Goal: Task Accomplishment & Management: Complete application form

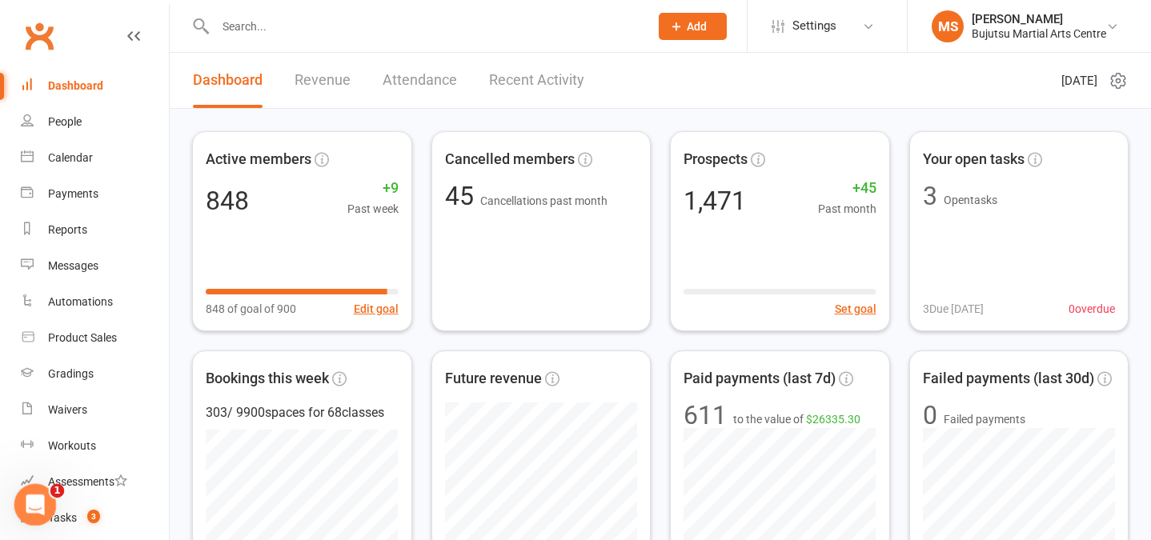
click at [34, 500] on icon "Open Intercom Messenger" at bounding box center [32, 502] width 11 height 13
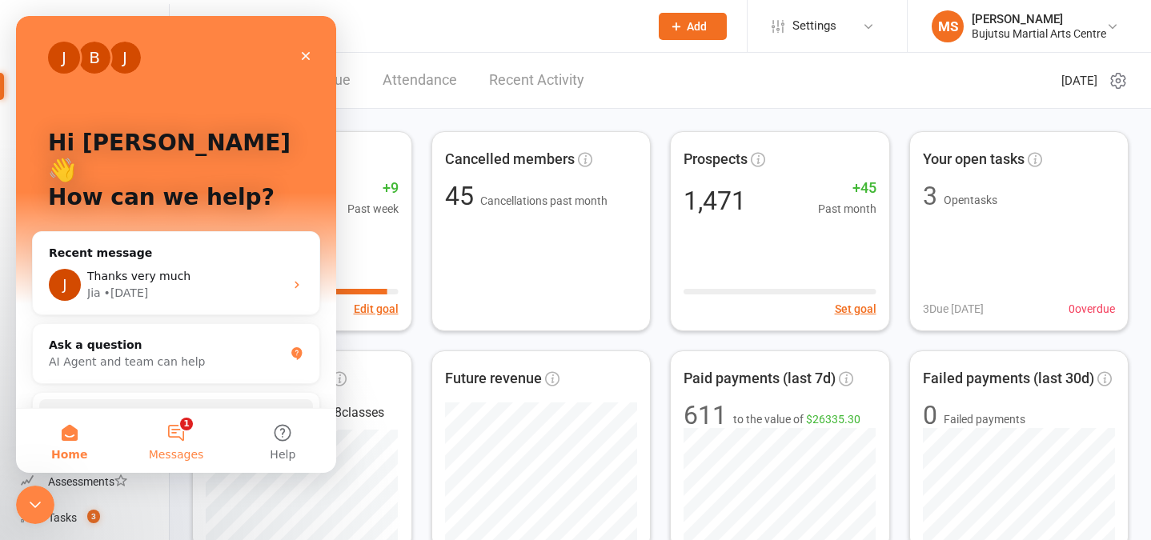
click at [181, 423] on button "1 Messages" at bounding box center [176, 441] width 106 height 64
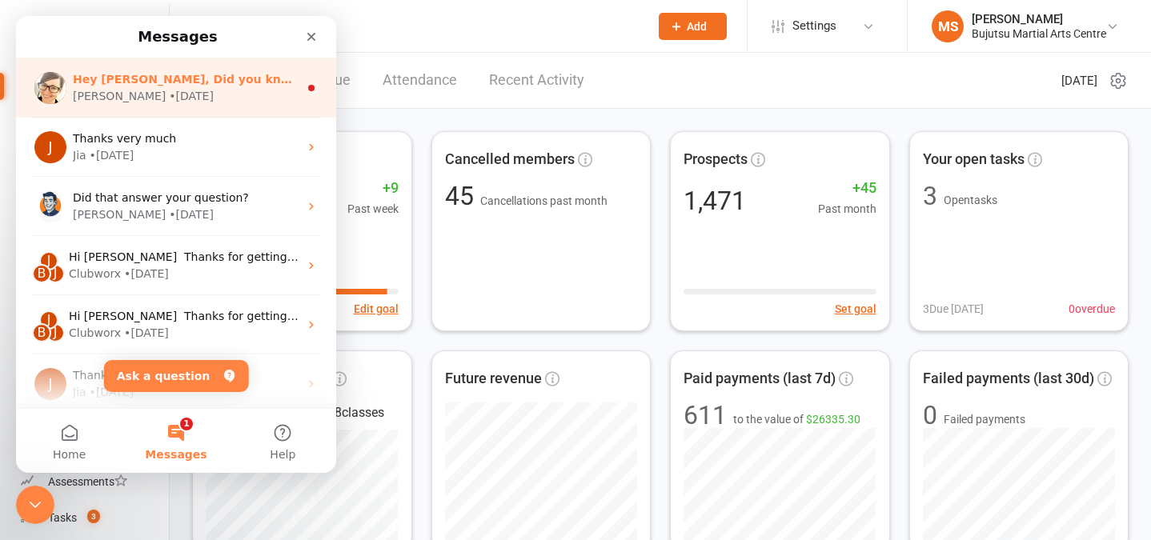
click at [169, 94] on div "• [DATE]" at bounding box center [191, 96] width 45 height 17
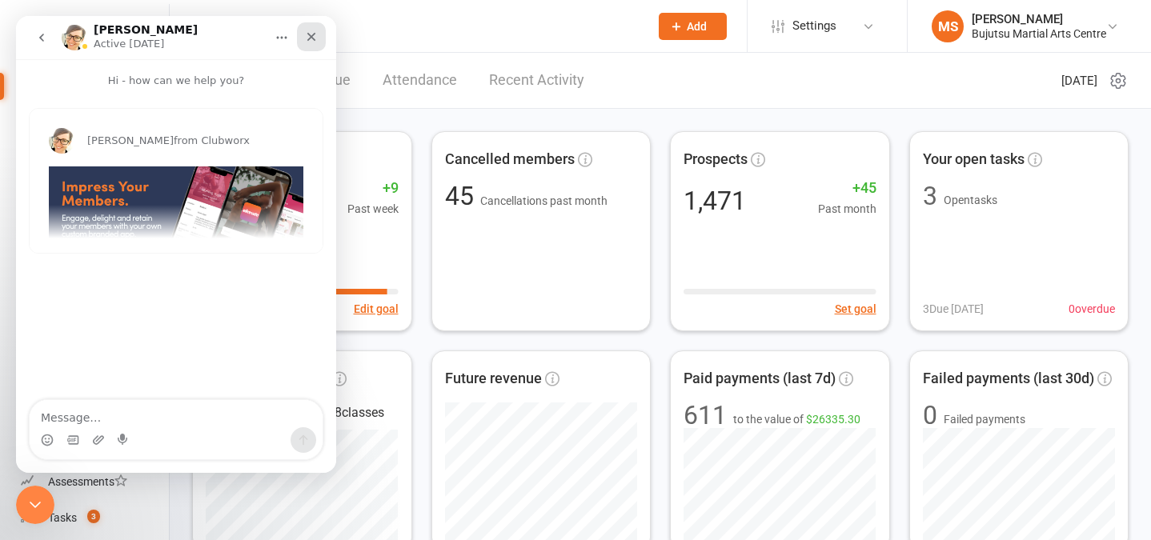
click at [306, 36] on icon "Close" at bounding box center [311, 36] width 13 height 13
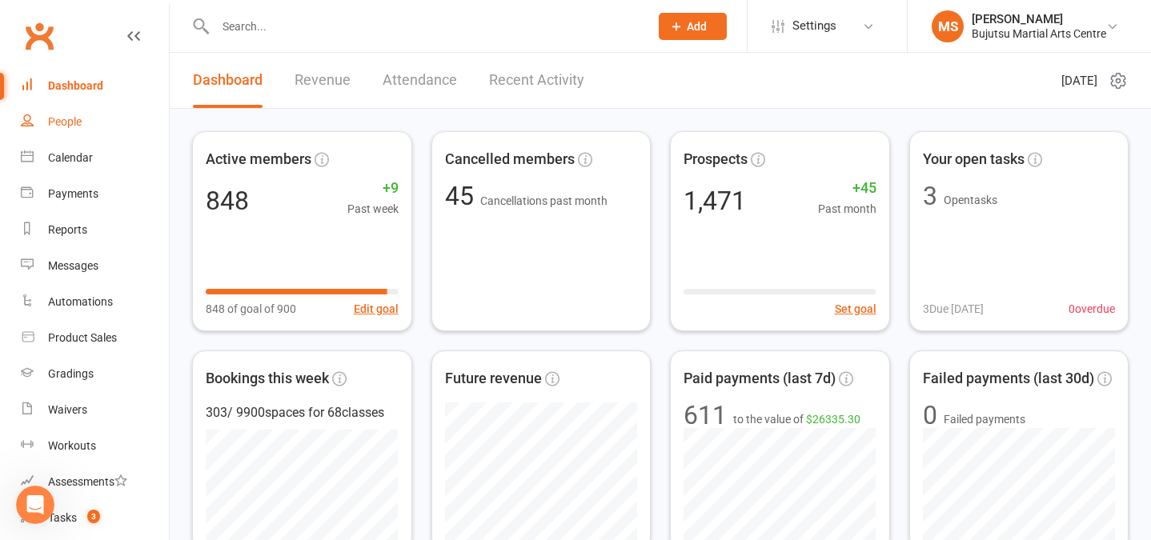
click at [80, 123] on div "People" at bounding box center [65, 121] width 34 height 13
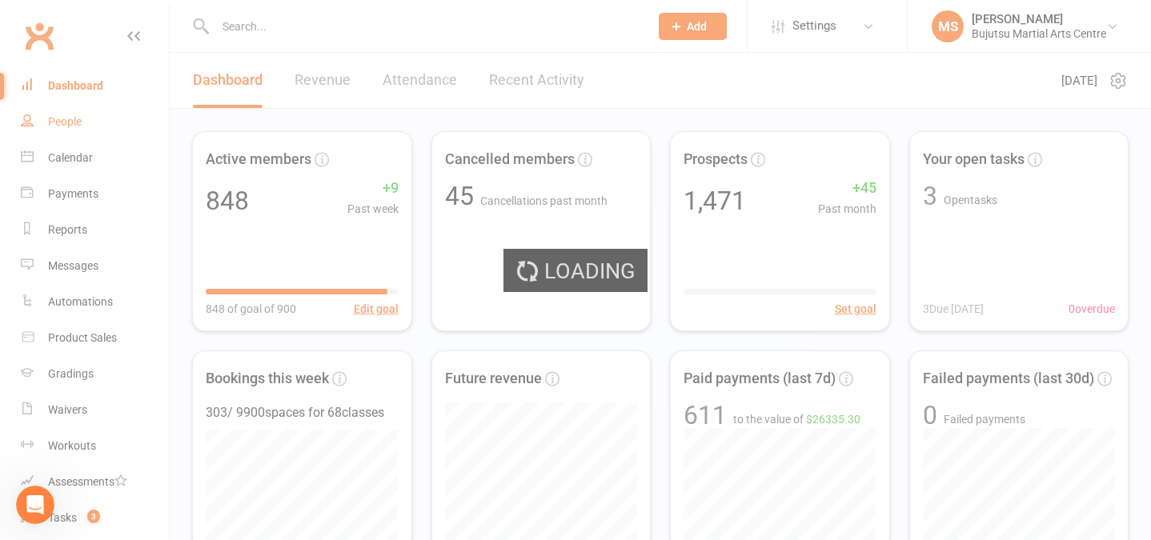
select select "100"
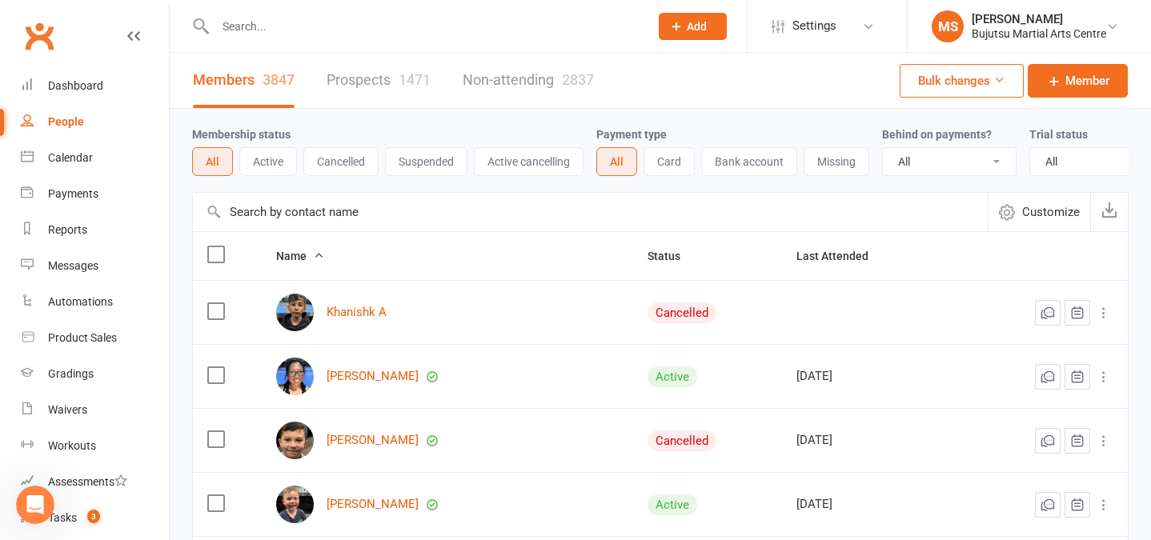
click at [376, 81] on link "Prospects 1471" at bounding box center [379, 80] width 104 height 55
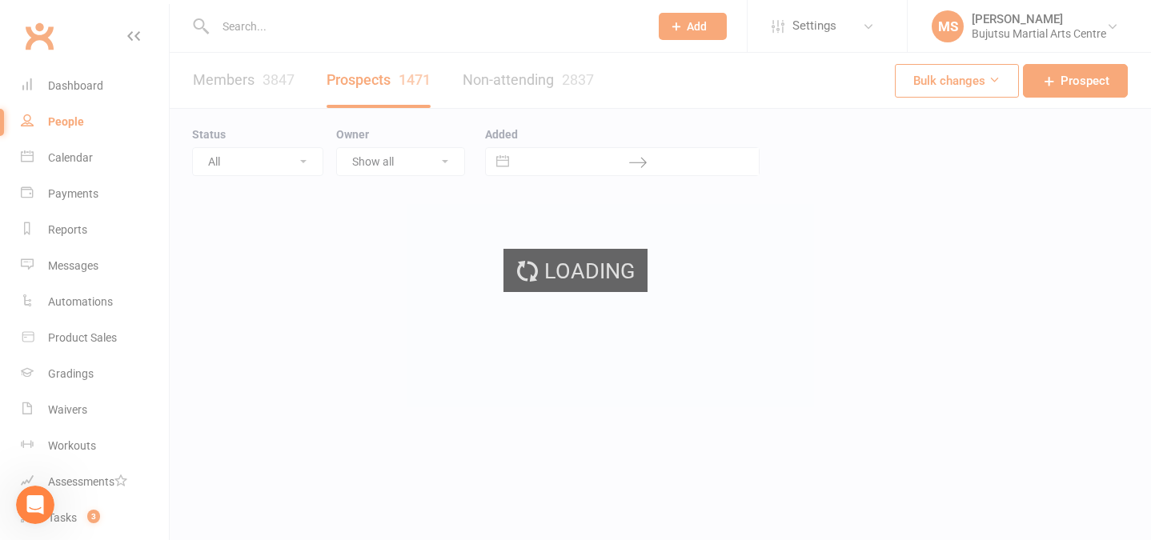
select select "100"
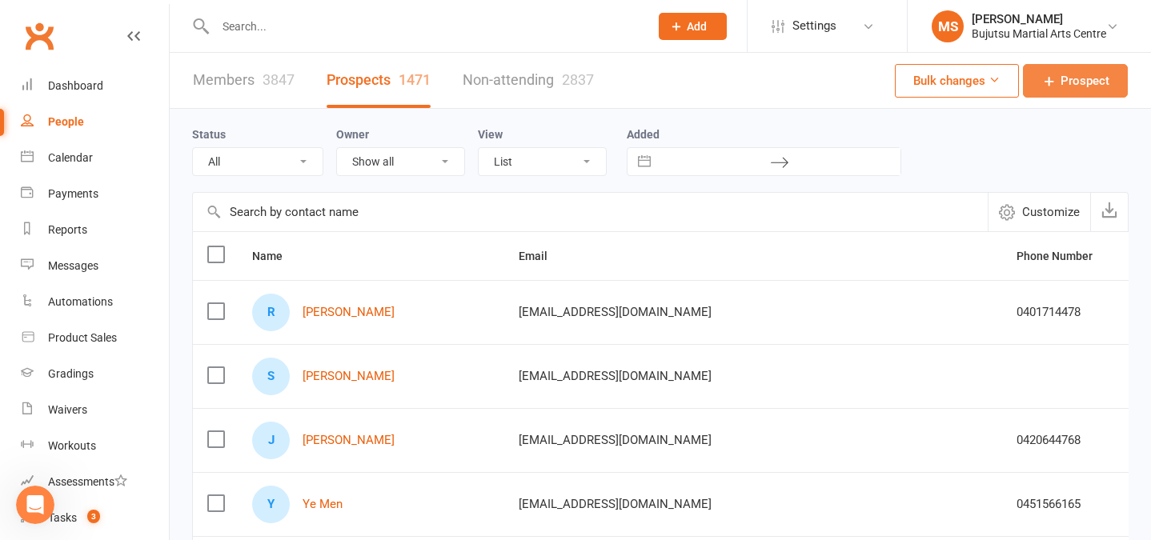
click at [1071, 86] on span "Prospect" at bounding box center [1085, 80] width 49 height 19
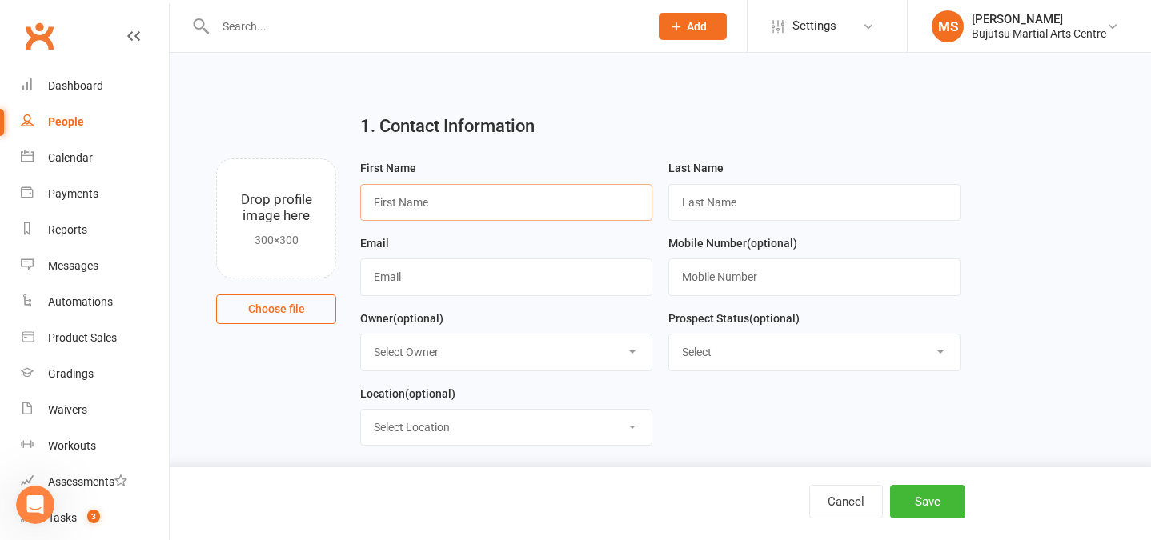
click at [408, 200] on input "text" at bounding box center [506, 202] width 292 height 37
click at [384, 199] on input "text" at bounding box center [506, 202] width 292 height 37
type input "Ozlem"
type input "[PERSON_NAME]"
type input "[EMAIL_ADDRESS][DOMAIN_NAME]"
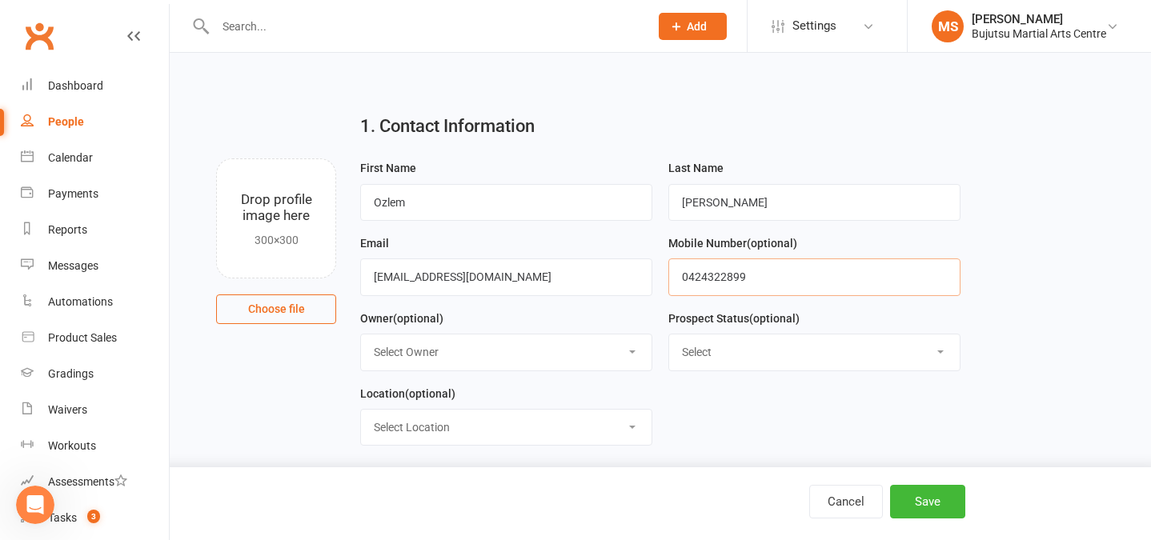
type input "0424322899"
click at [813, 345] on select "Select Initial Inquiry Information Package Sent Free Lesson Booked Follow Up Em…" at bounding box center [814, 352] width 291 height 35
select select "Information Package Sent"
click at [669, 335] on select "Select Initial Inquiry Information Package Sent Free Lesson Booked Follow Up Em…" at bounding box center [814, 352] width 291 height 35
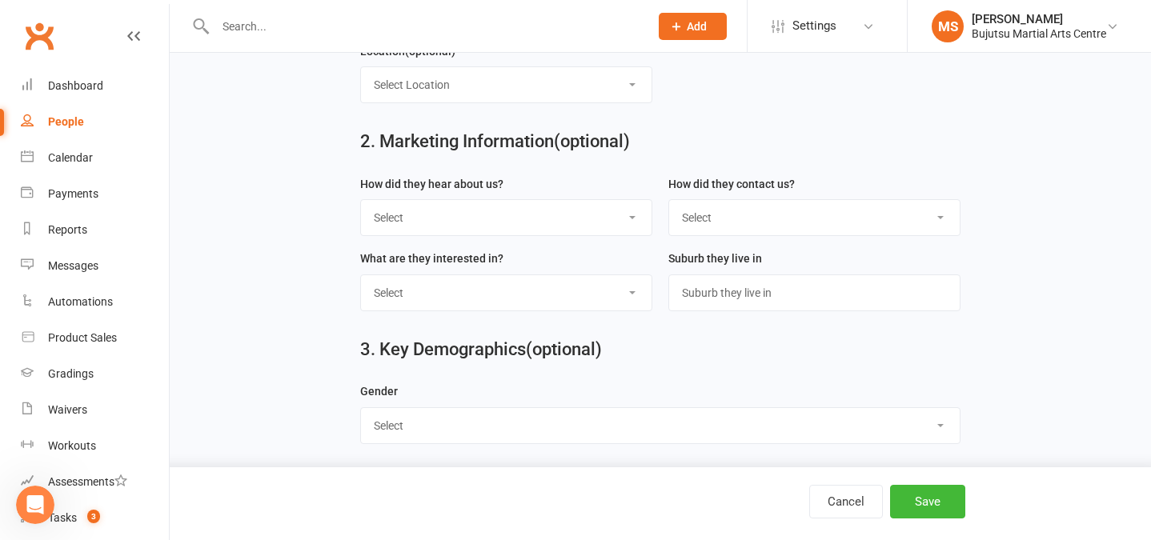
scroll to position [348, 0]
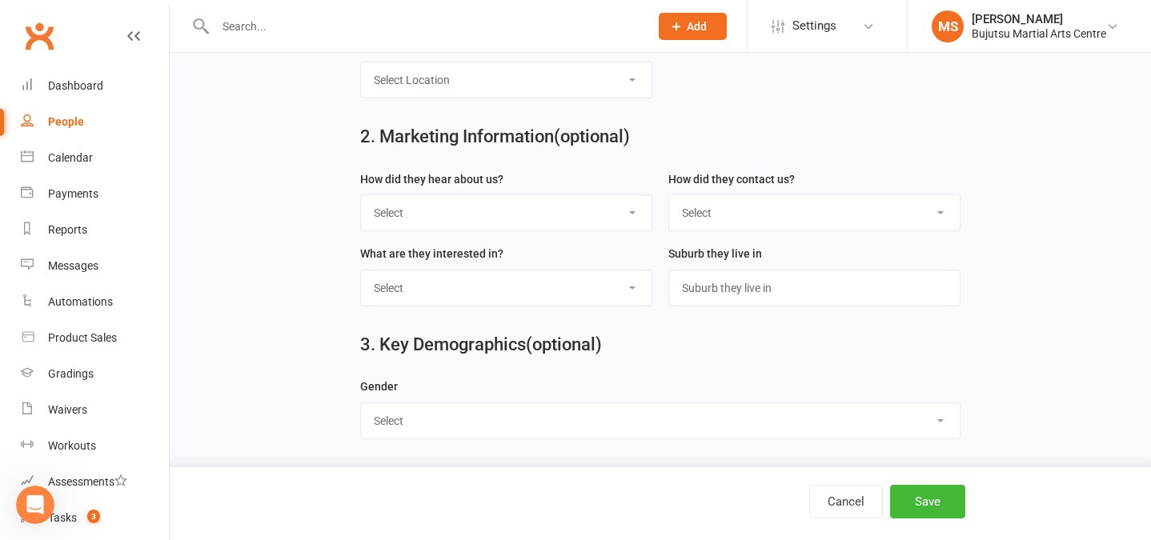
click at [446, 210] on select "Select Google Other Social Media Through A Friend Walk by Referred" at bounding box center [506, 212] width 291 height 35
select select "Google"
click at [361, 195] on select "Select Google Other Social Media Through A Friend Walk by Referred" at bounding box center [506, 212] width 291 height 35
click at [739, 214] on select "Select Phone Email In-Facility Social Media Website Chat" at bounding box center [814, 212] width 291 height 35
select select "Phone"
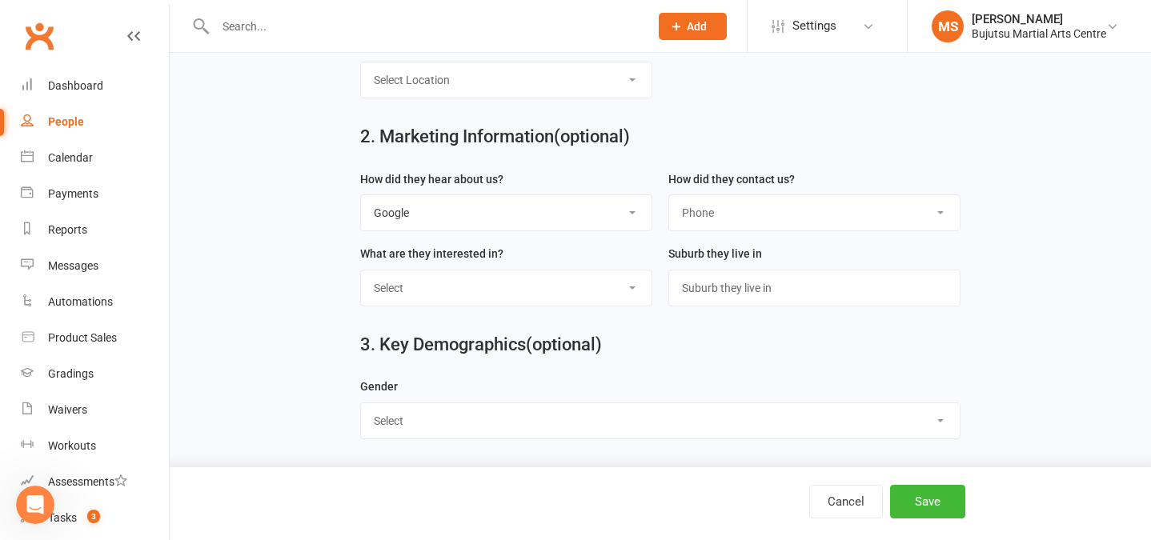
click at [669, 195] on select "Select Phone Email In-Facility Social Media Website Chat" at bounding box center [814, 212] width 291 height 35
click at [577, 293] on select "Select BJJ Boxing Gym Iaido Jodo Karate Karate for Toddlers Kobudo Kids BJJ Kid…" at bounding box center [506, 288] width 291 height 35
select select "Kids Karate"
click at [361, 271] on select "Select BJJ Boxing Gym Iaido Jodo Karate Karate for Toddlers Kobudo Kids BJJ Kid…" at bounding box center [506, 288] width 291 height 35
click at [493, 420] on select "Select [DEMOGRAPHIC_DATA] [DEMOGRAPHIC_DATA]" at bounding box center [660, 421] width 599 height 35
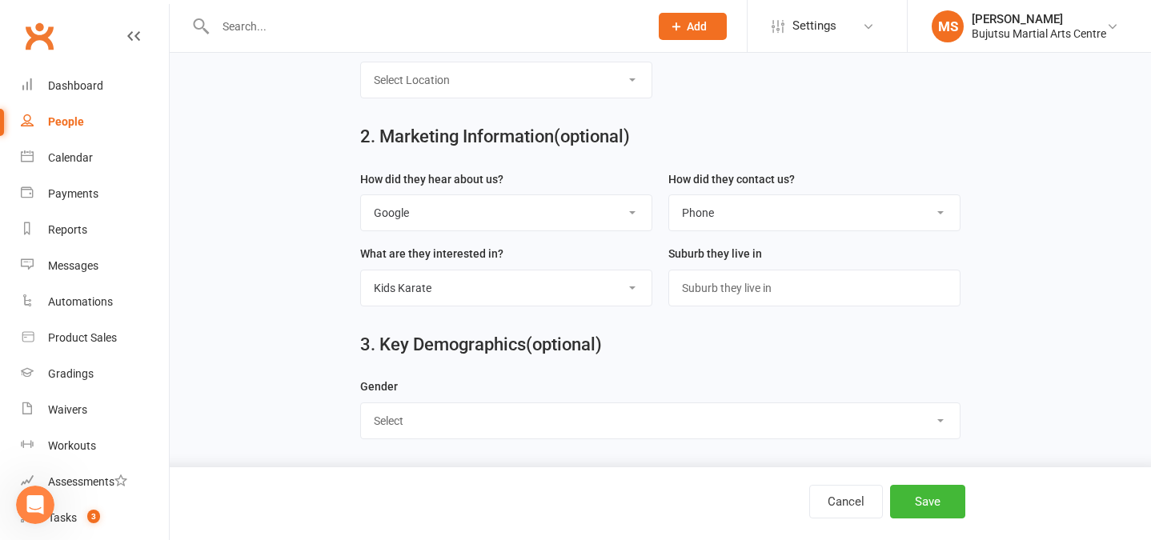
select select "[DEMOGRAPHIC_DATA]"
click at [361, 404] on select "Select [DEMOGRAPHIC_DATA] [DEMOGRAPHIC_DATA]" at bounding box center [660, 421] width 599 height 35
click at [920, 503] on button "Save" at bounding box center [927, 502] width 75 height 34
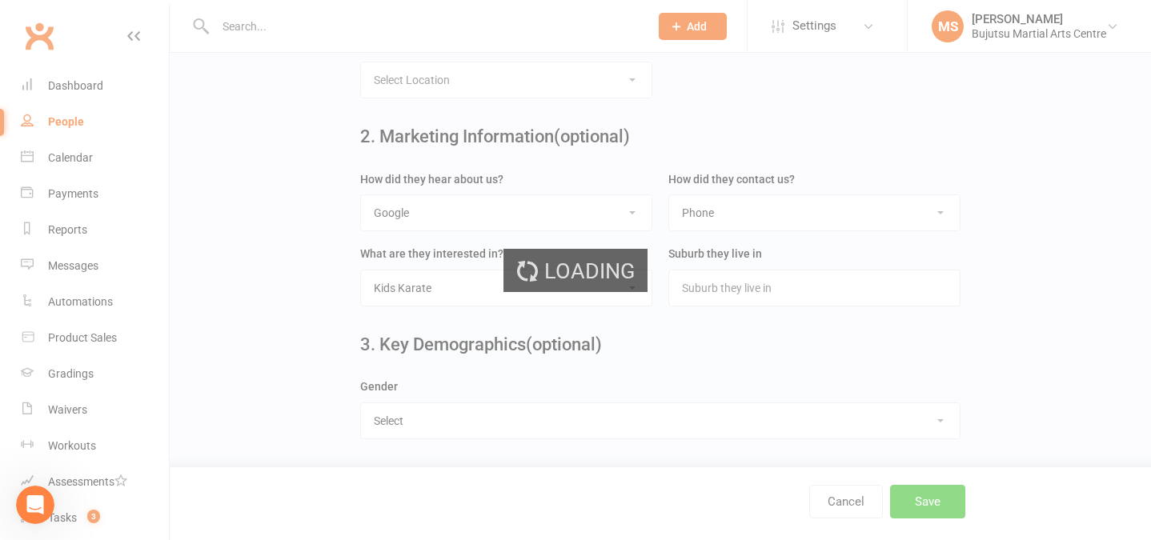
scroll to position [0, 0]
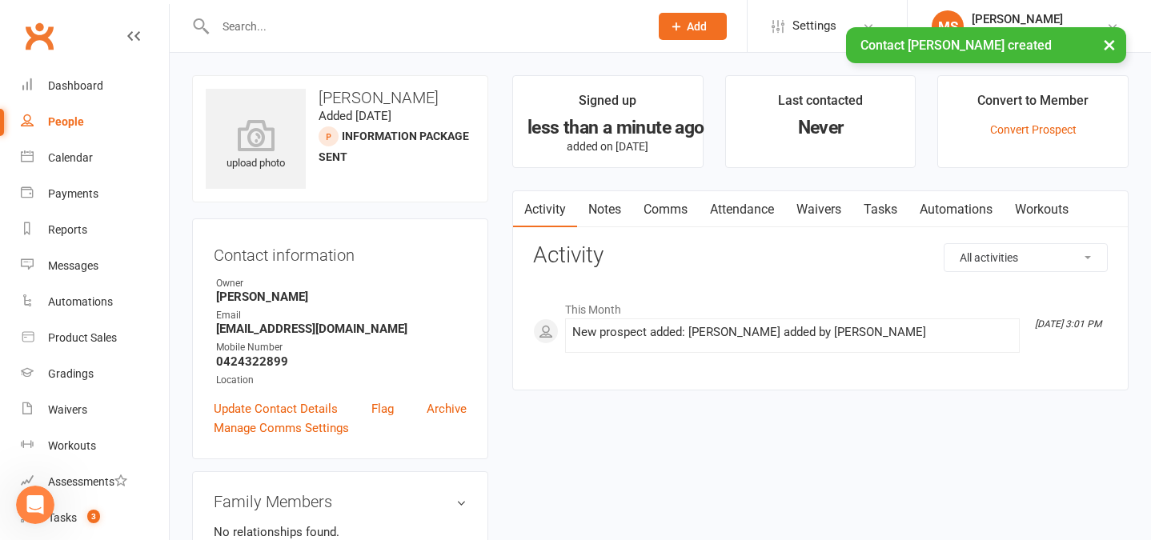
click at [665, 206] on link "Comms" at bounding box center [666, 209] width 66 height 37
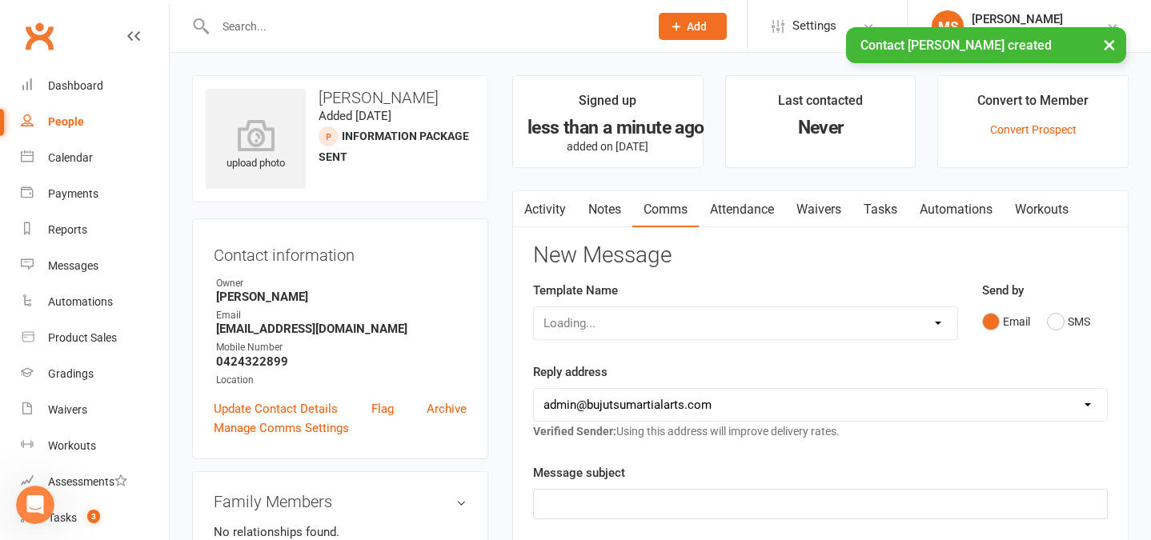
click at [629, 322] on div "Loading..." at bounding box center [745, 324] width 425 height 34
click at [627, 323] on select "Select Template [Email] Japan Karate Association Annual Registration [Email] Ry…" at bounding box center [746, 323] width 424 height 32
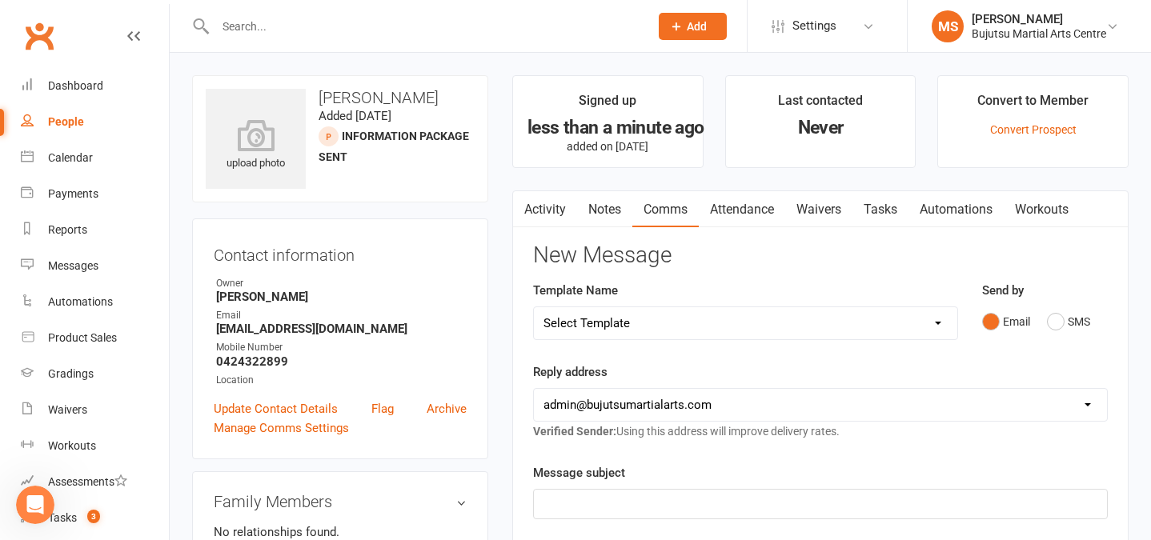
select select "26"
click at [534, 307] on select "Select Template [Email] Japan Karate Association Annual Registration [Email] Ry…" at bounding box center [746, 323] width 424 height 32
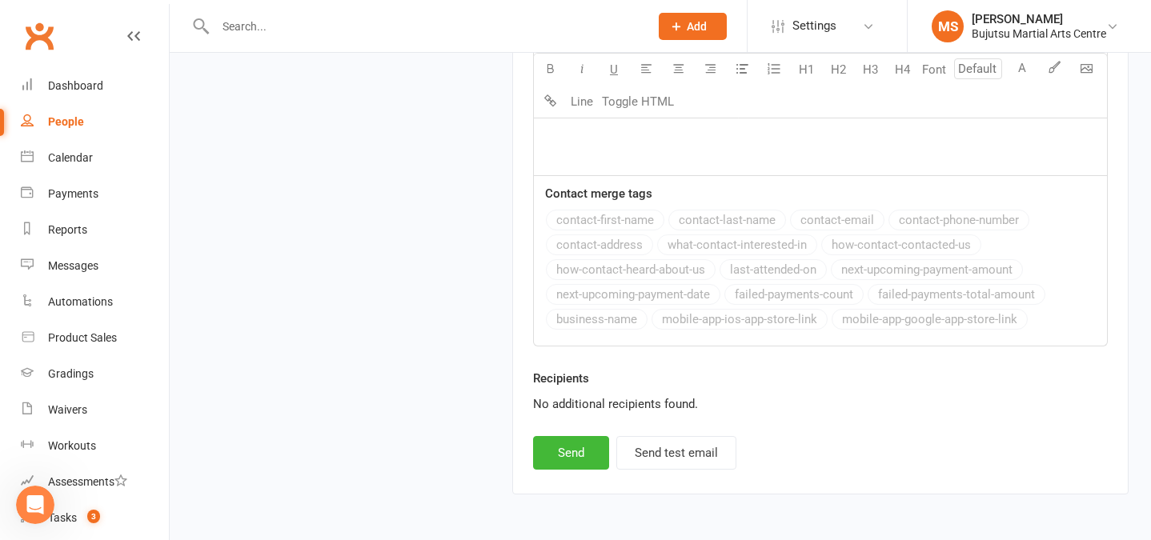
scroll to position [2228, 0]
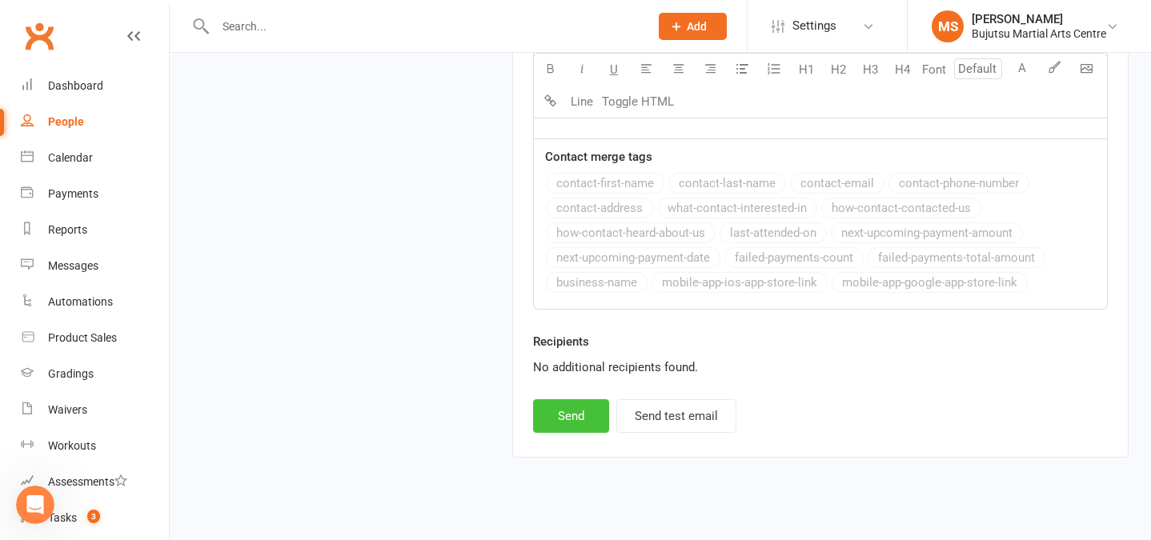
click at [582, 400] on button "Send" at bounding box center [571, 417] width 76 height 34
select select
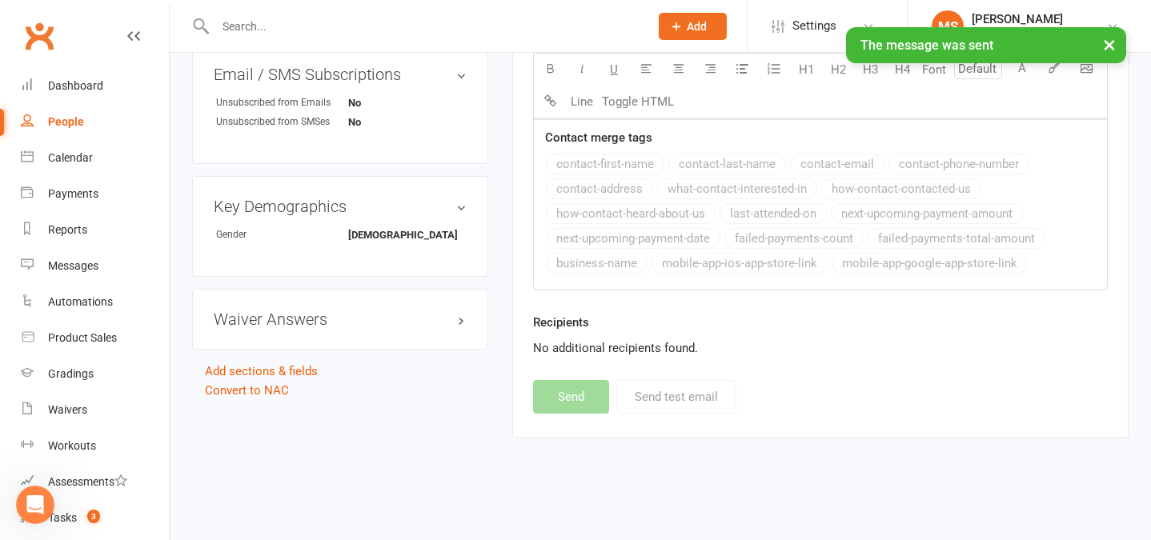
scroll to position [753, 0]
click at [77, 82] on div "Dashboard" at bounding box center [75, 85] width 55 height 13
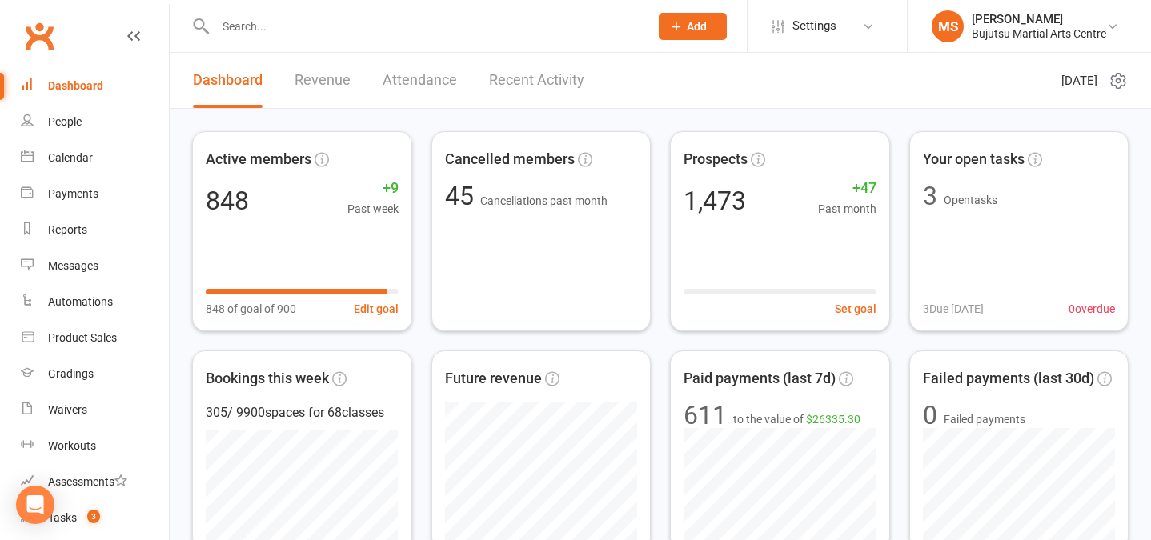
click at [299, 22] on input "text" at bounding box center [425, 26] width 428 height 22
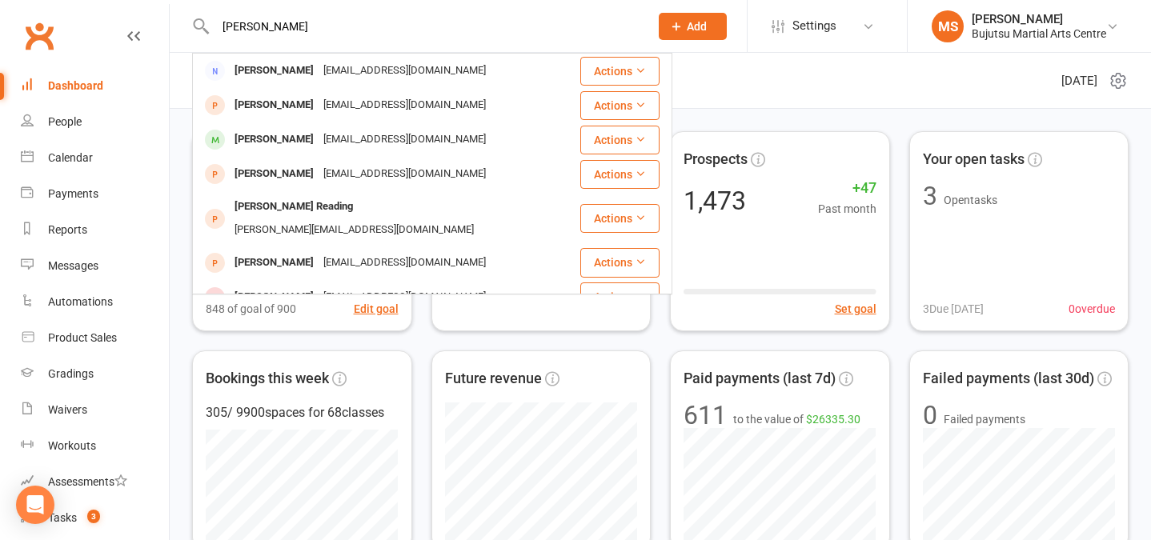
type input "[PERSON_NAME]"
click at [275, 70] on div "[PERSON_NAME]" at bounding box center [274, 70] width 89 height 23
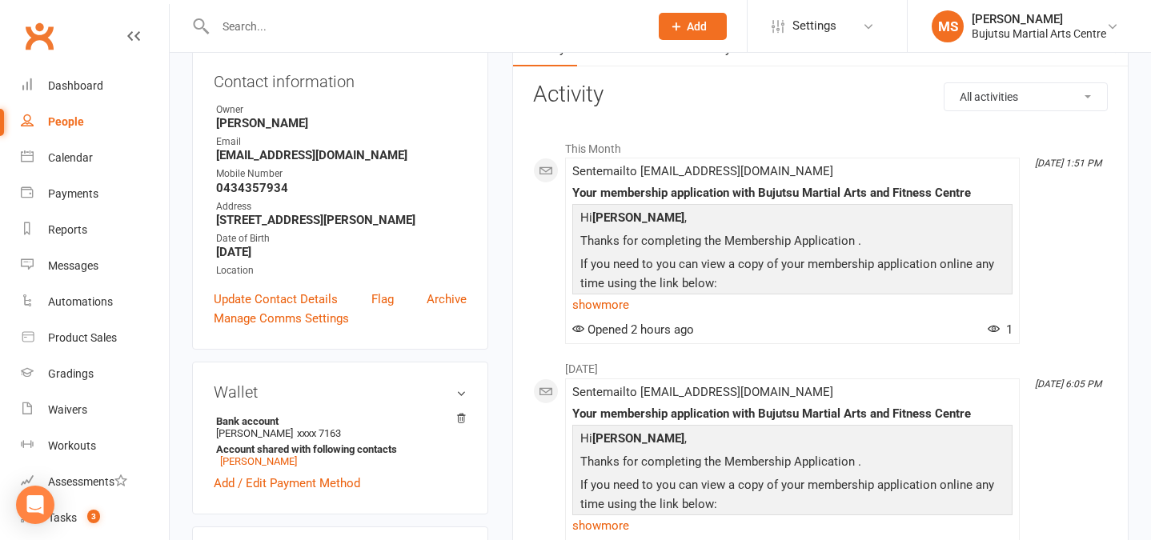
scroll to position [178, 0]
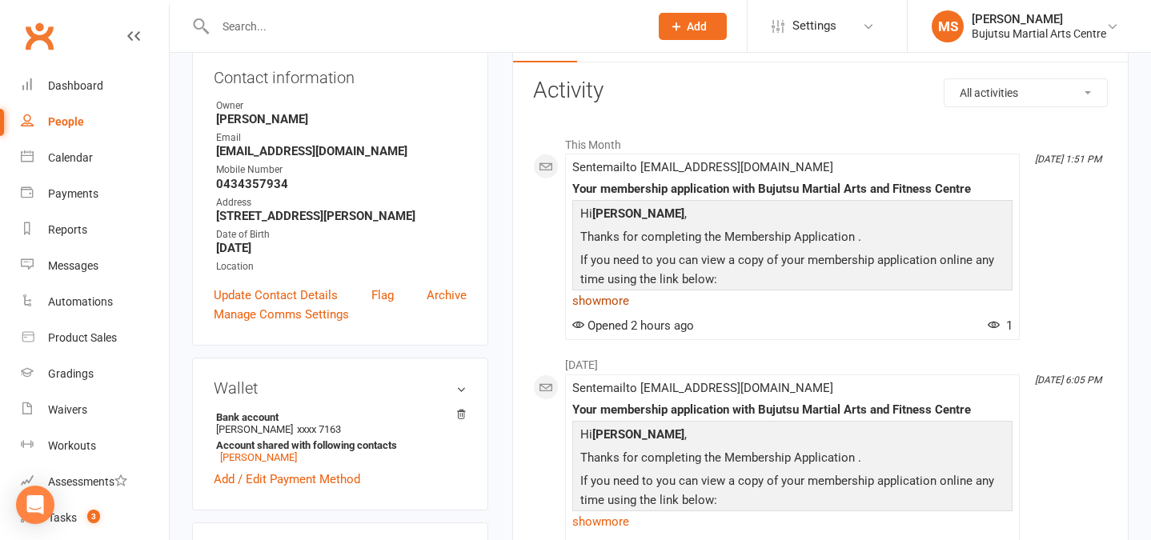
click at [616, 303] on link "show more" at bounding box center [793, 301] width 440 height 22
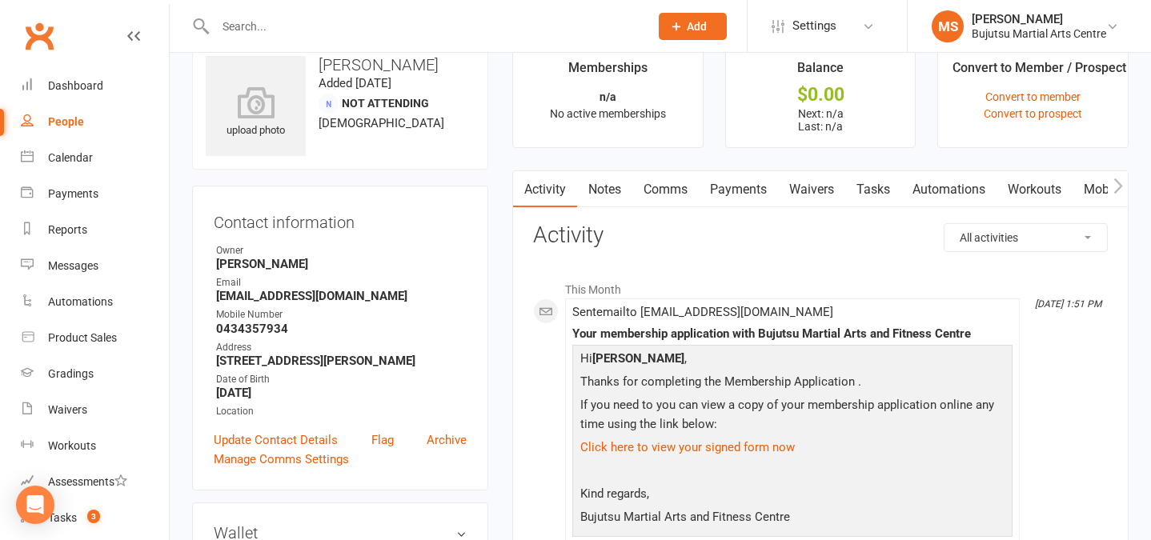
scroll to position [0, 0]
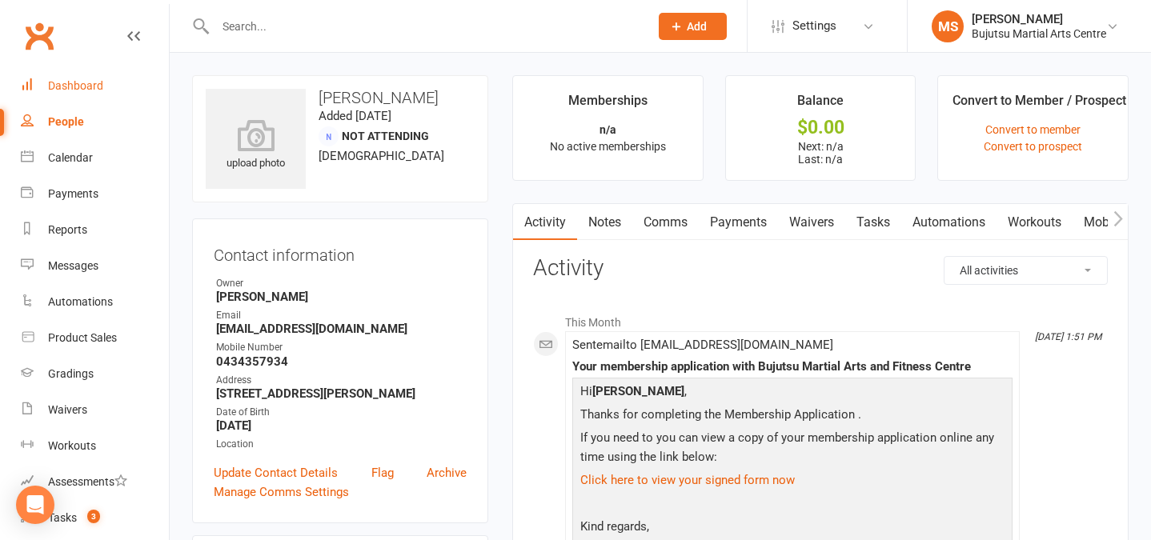
click at [70, 86] on div "Dashboard" at bounding box center [75, 85] width 55 height 13
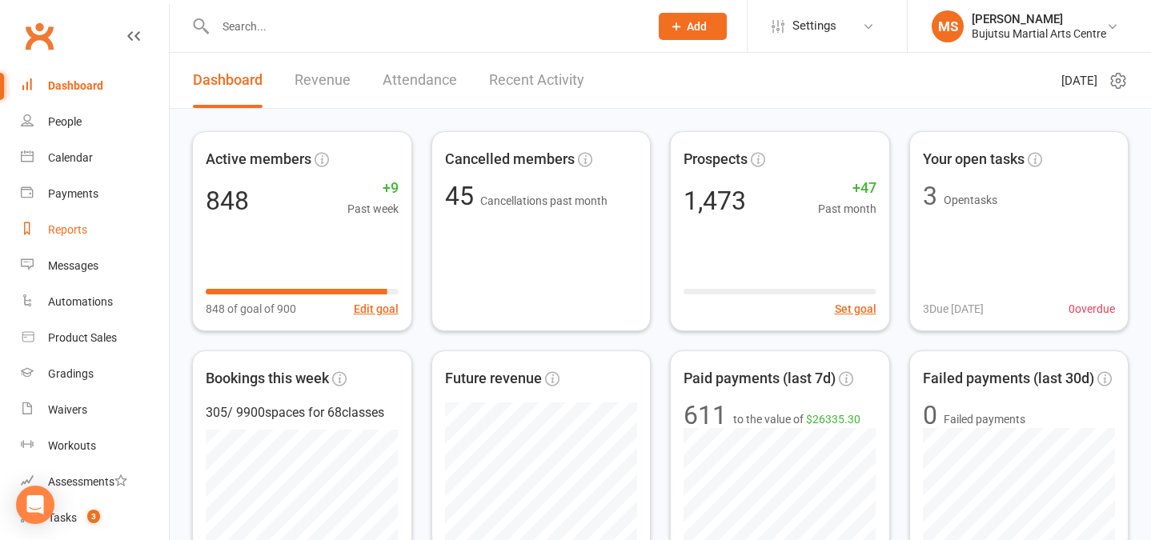
click at [88, 221] on link "Reports" at bounding box center [95, 230] width 148 height 36
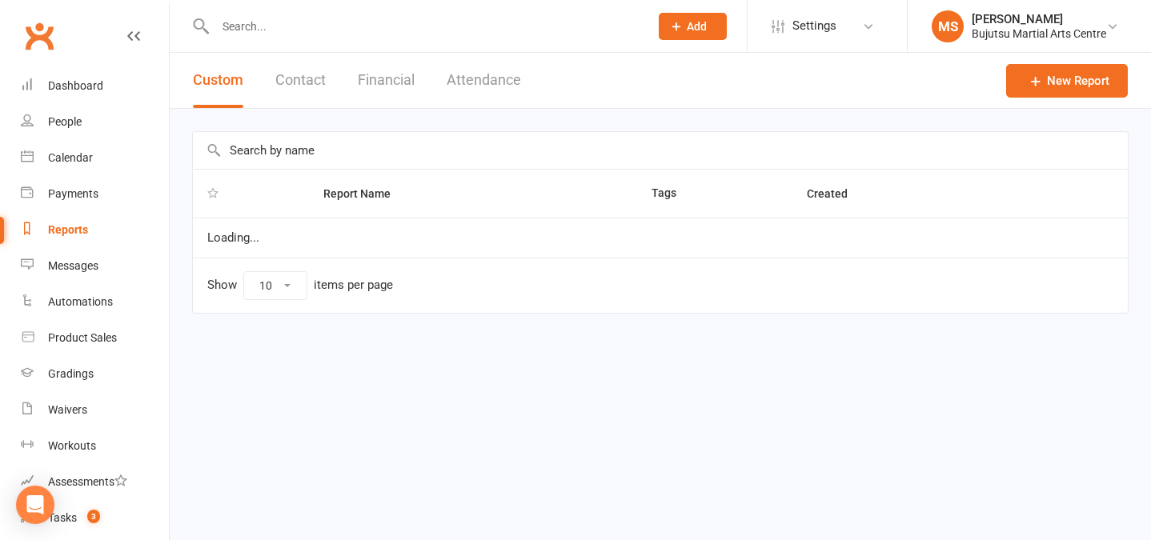
select select "100"
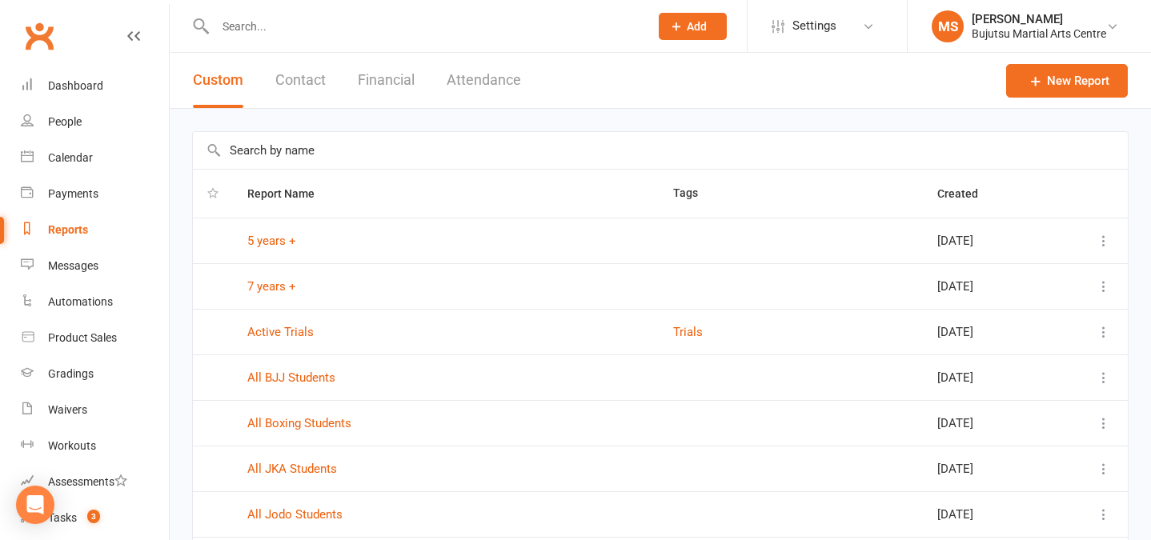
click at [463, 81] on button "Attendance" at bounding box center [484, 80] width 74 height 55
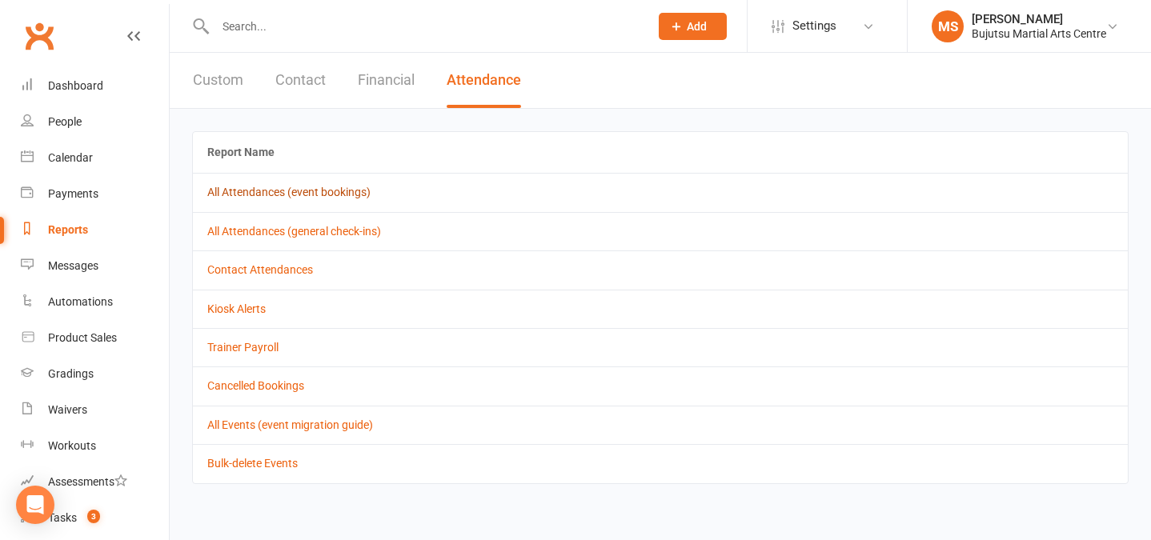
click at [295, 192] on link "All Attendances (event bookings)" at bounding box center [288, 192] width 163 height 13
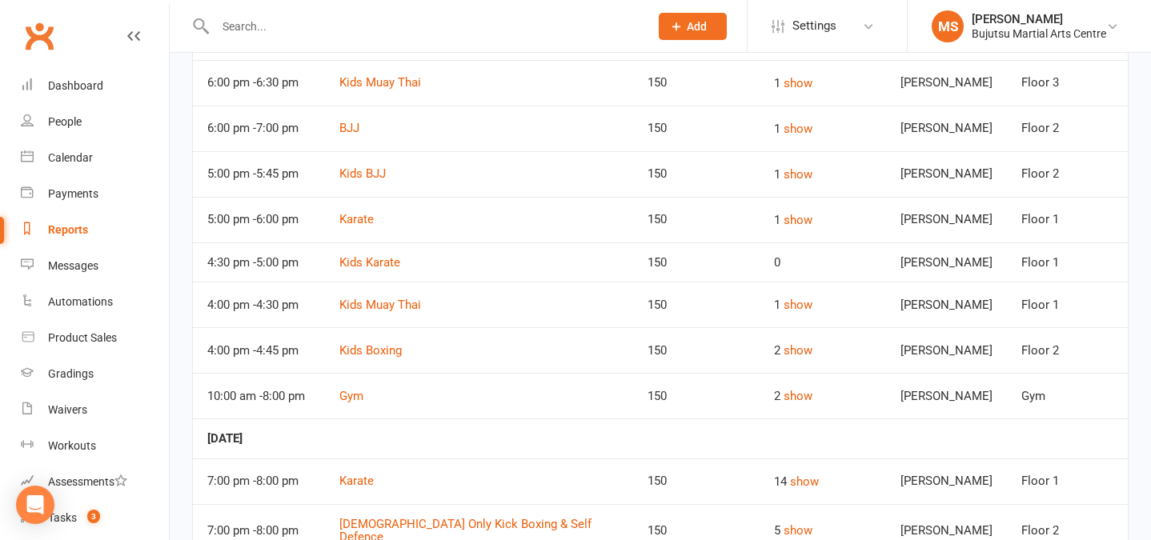
scroll to position [404, 0]
click at [809, 342] on button "show" at bounding box center [798, 349] width 29 height 19
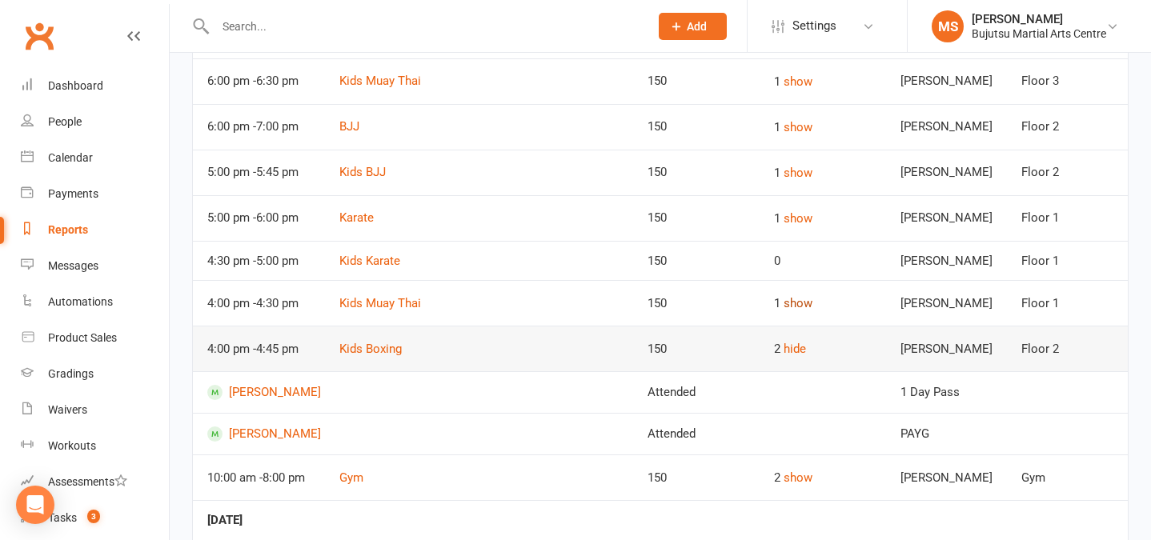
click at [806, 304] on button "show" at bounding box center [798, 303] width 29 height 19
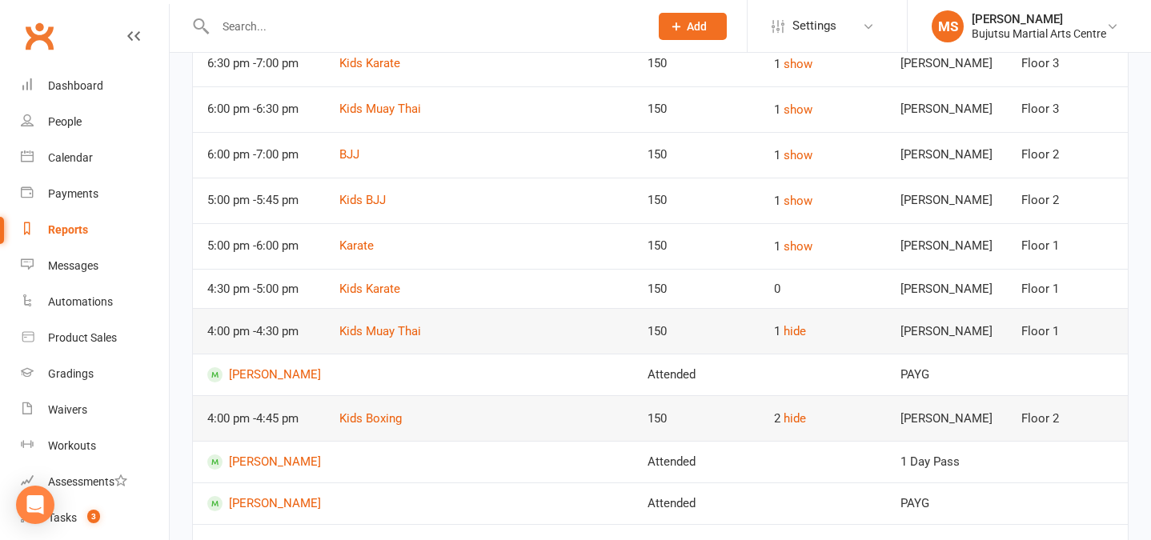
scroll to position [375, 0]
click at [798, 244] on button "show" at bounding box center [798, 247] width 29 height 19
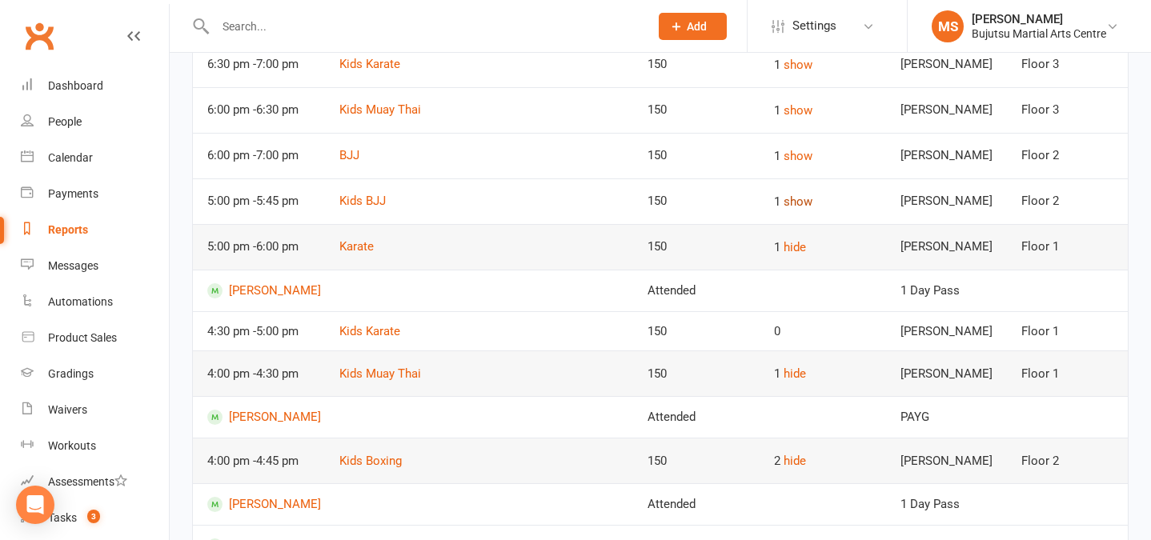
click at [802, 195] on button "show" at bounding box center [798, 201] width 29 height 19
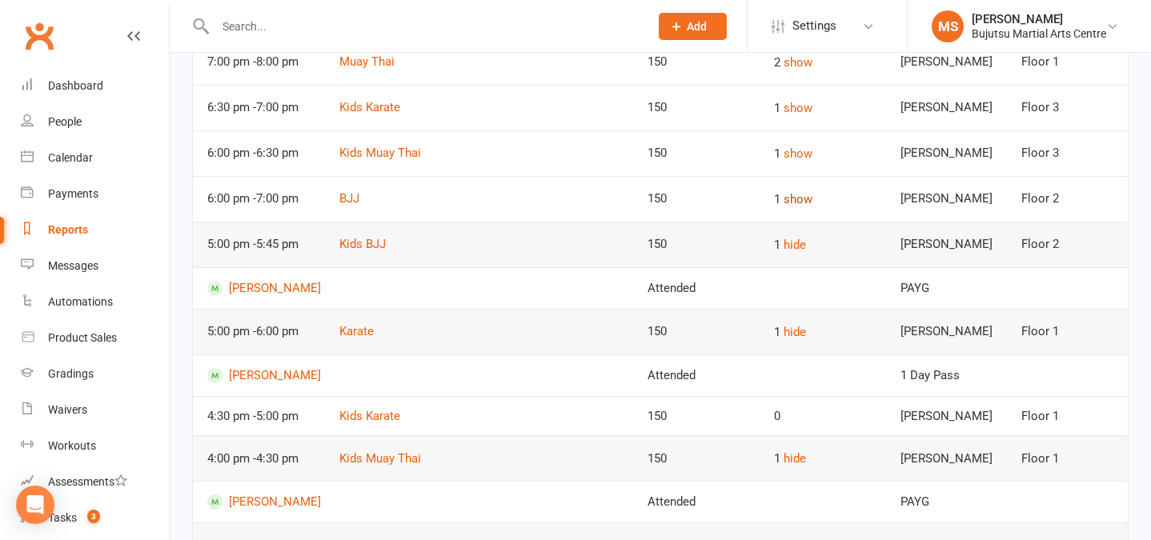
scroll to position [329, 0]
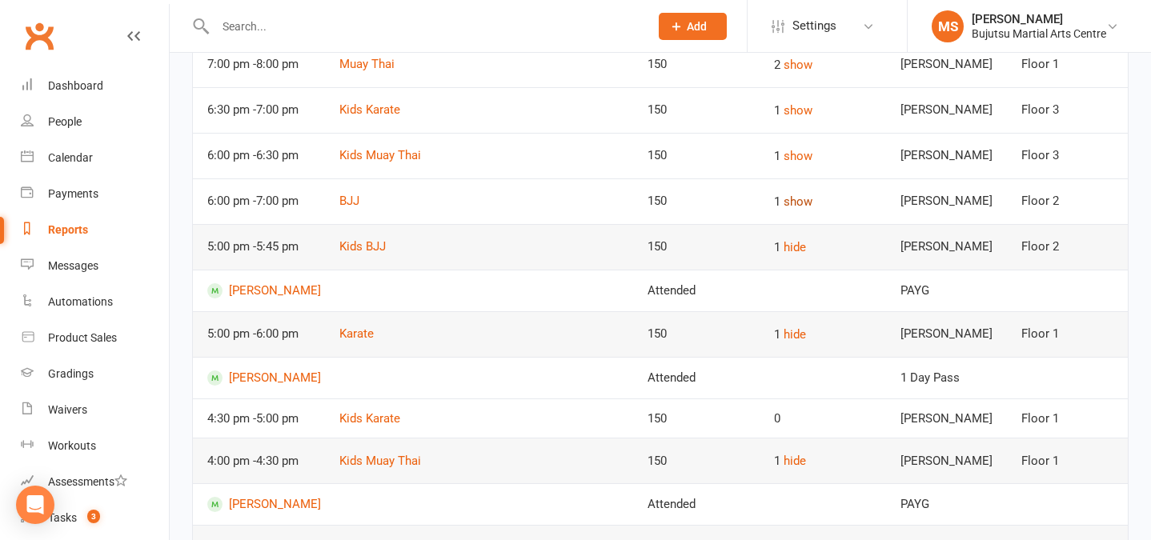
click at [802, 195] on button "show" at bounding box center [798, 201] width 29 height 19
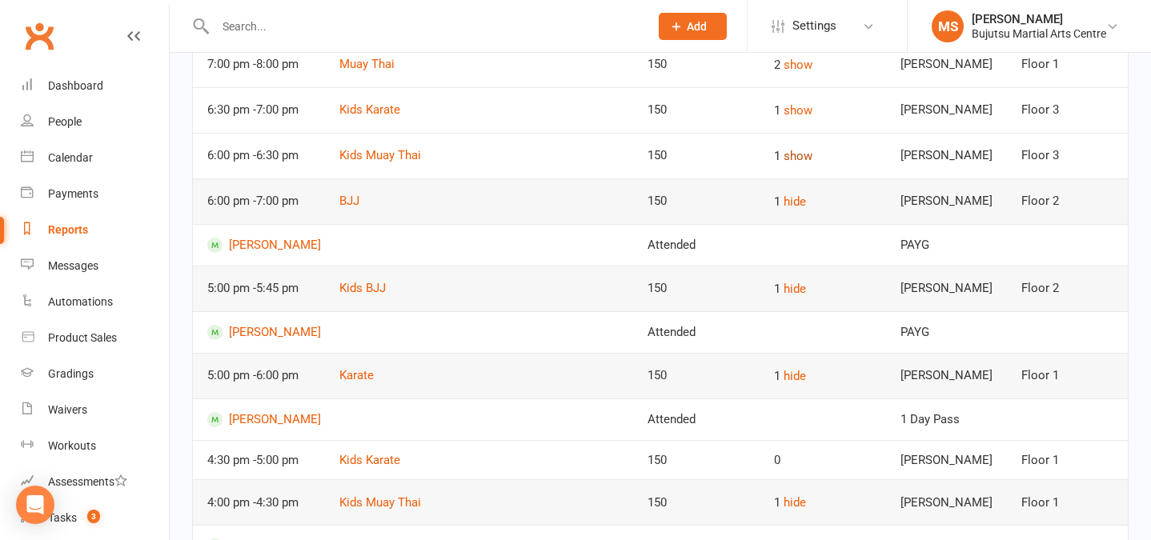
click at [798, 153] on button "show" at bounding box center [798, 156] width 29 height 19
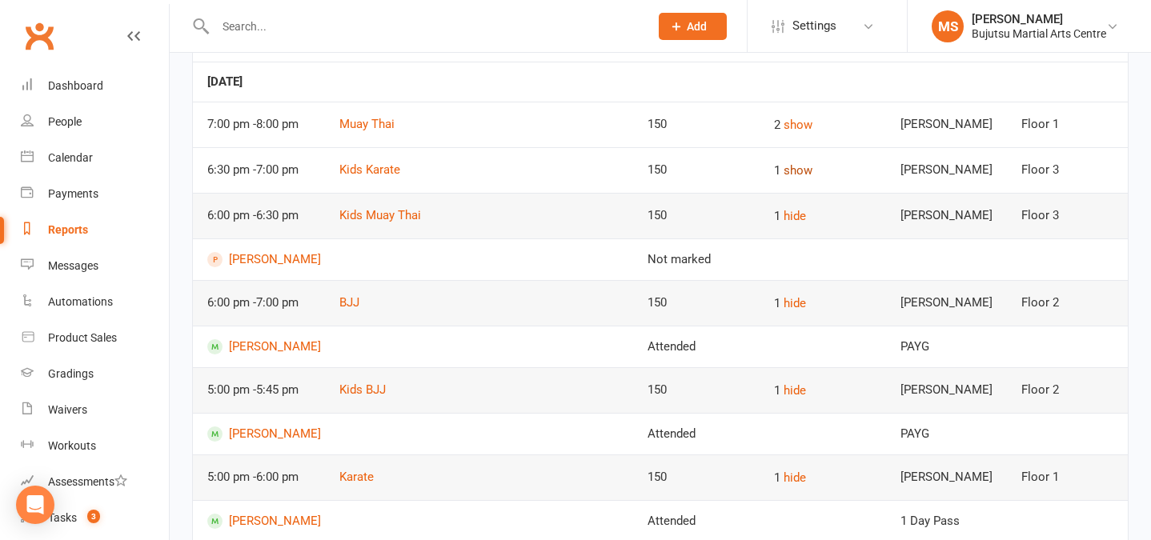
scroll to position [272, 0]
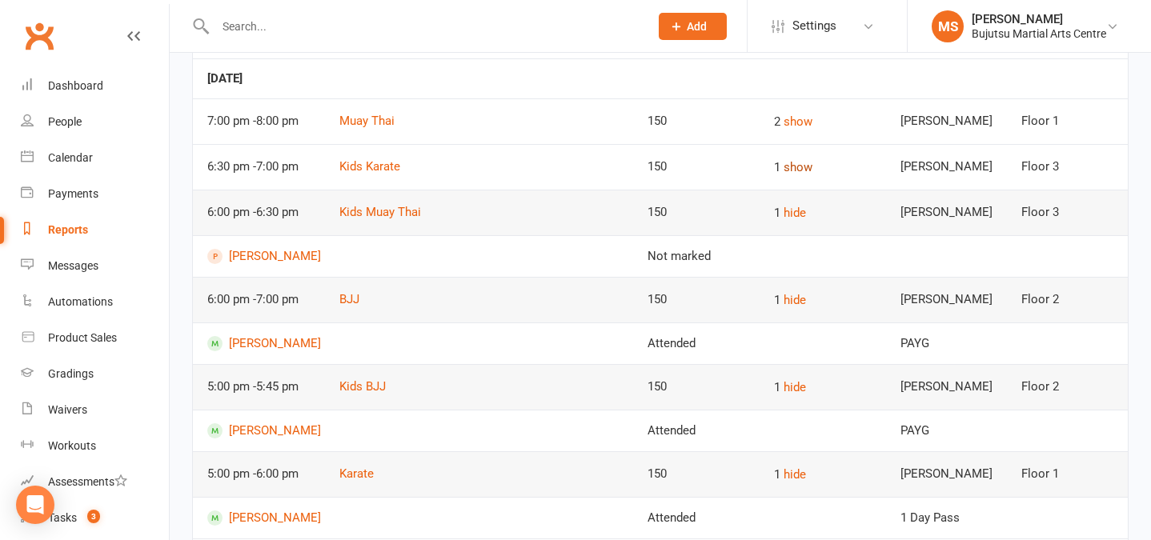
click at [798, 169] on button "show" at bounding box center [798, 167] width 29 height 19
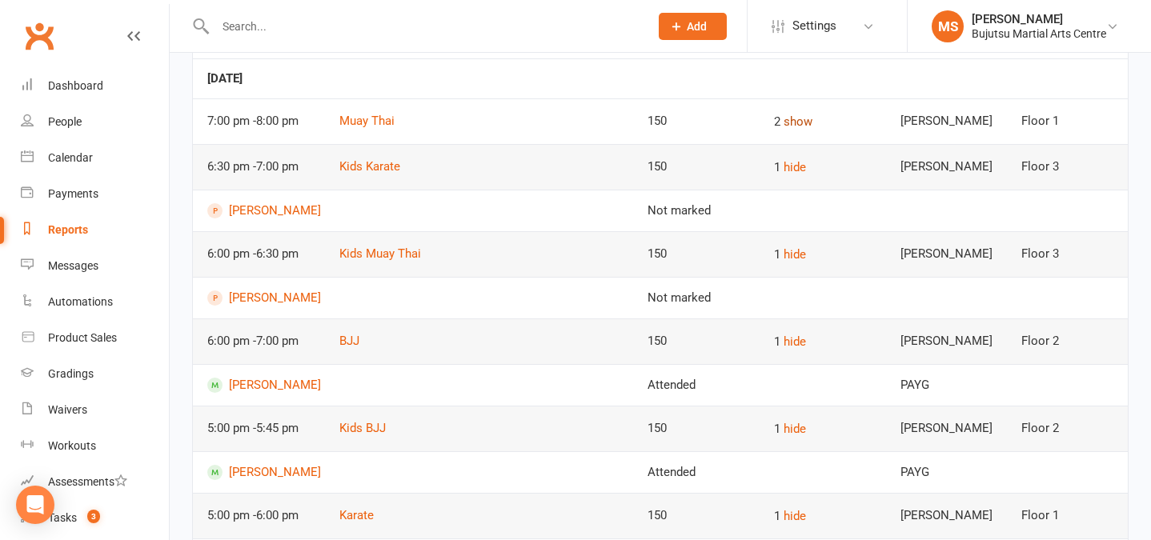
click at [795, 119] on button "show" at bounding box center [798, 121] width 29 height 19
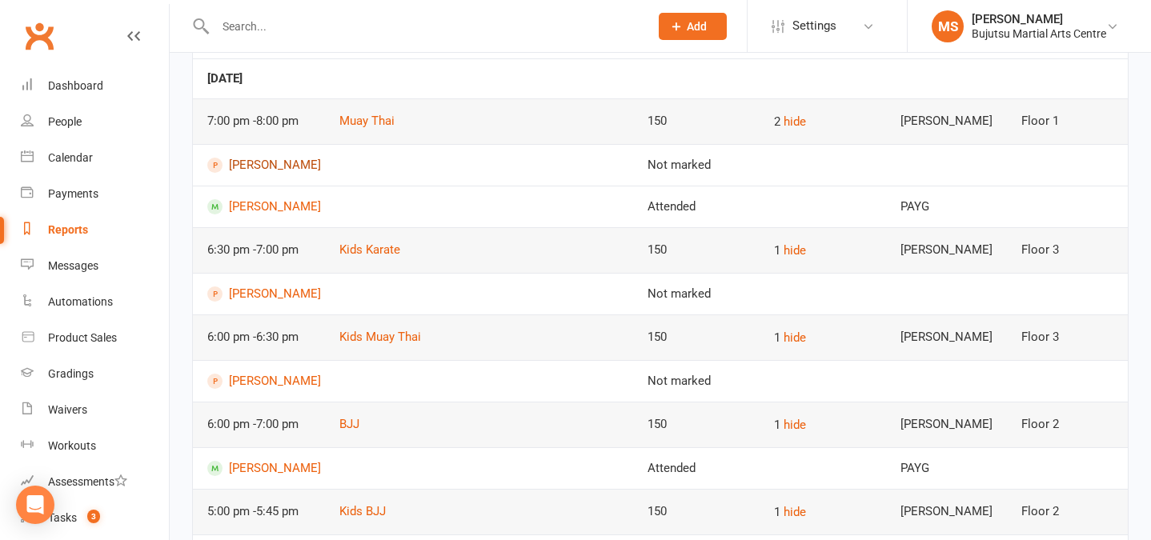
click at [267, 163] on link "[PERSON_NAME]" at bounding box center [413, 165] width 412 height 15
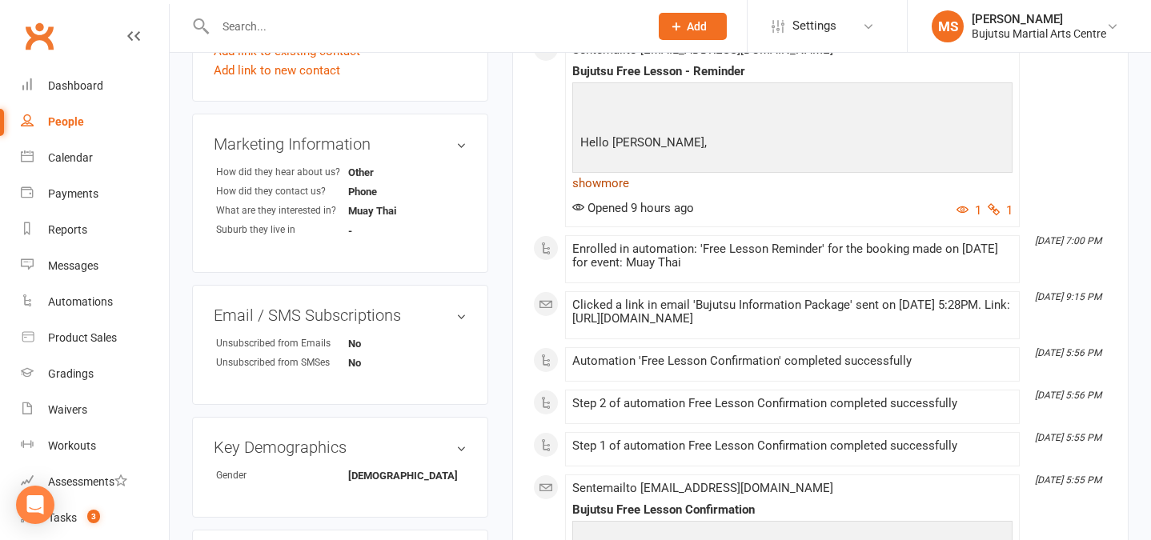
scroll to position [516, 0]
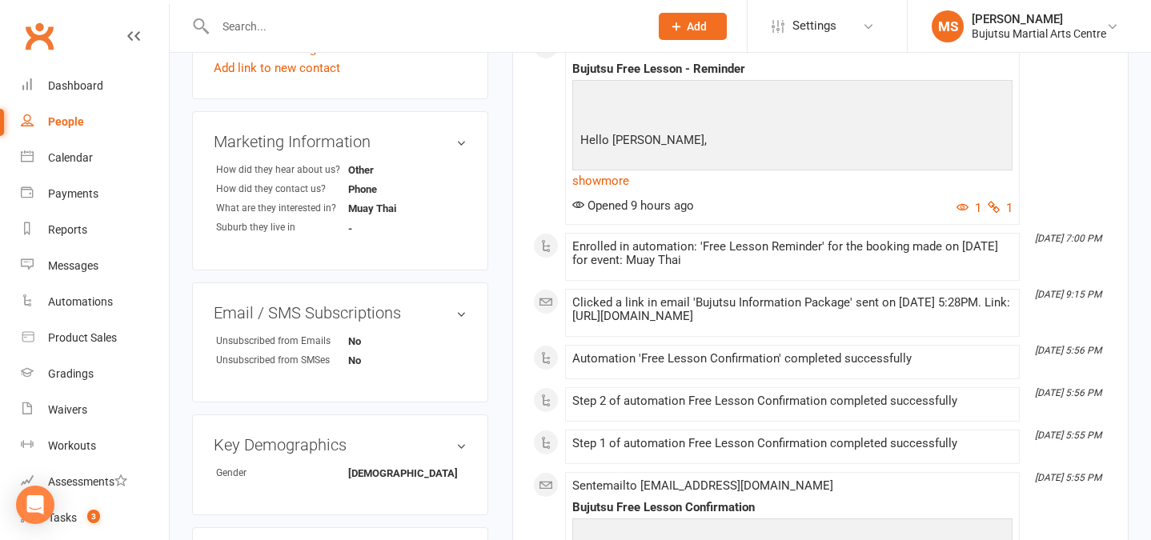
click at [614, 192] on link "show more" at bounding box center [793, 181] width 440 height 22
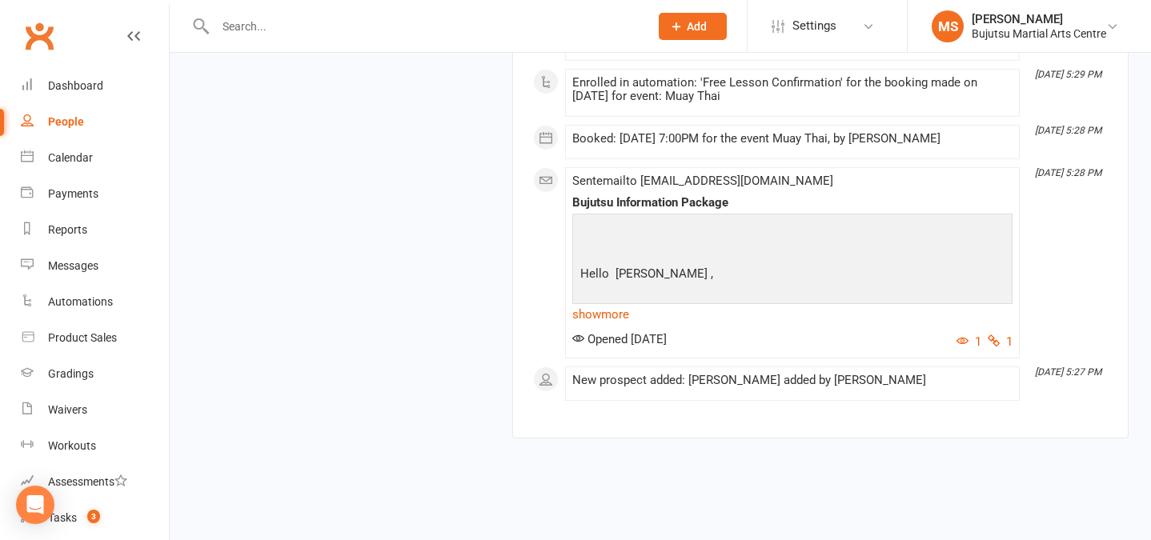
scroll to position [2234, 0]
click at [90, 81] on div "Dashboard" at bounding box center [75, 85] width 55 height 13
